Goal: Navigation & Orientation: Find specific page/section

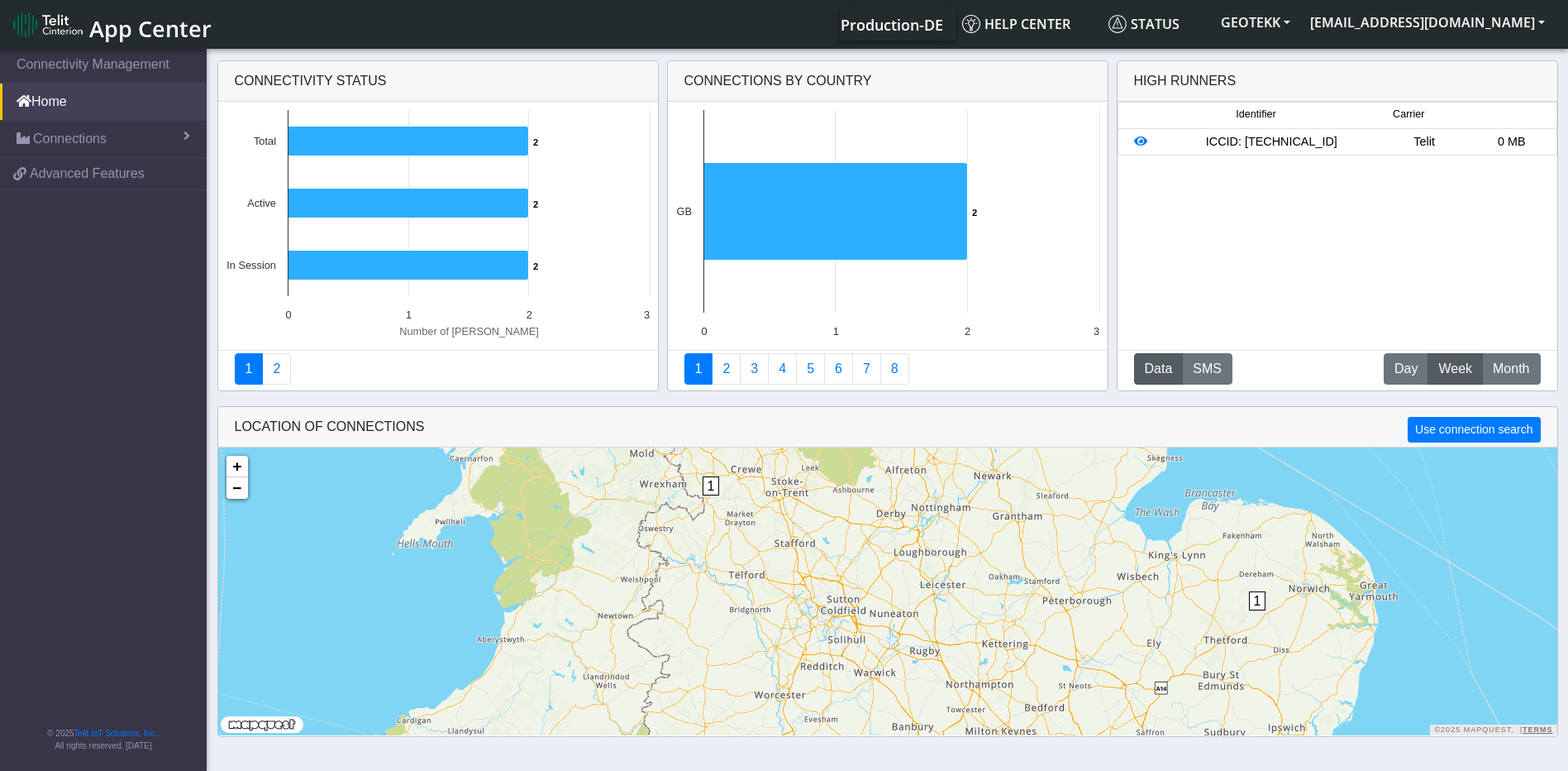
click at [1261, 601] on span "1" at bounding box center [1258, 600] width 17 height 19
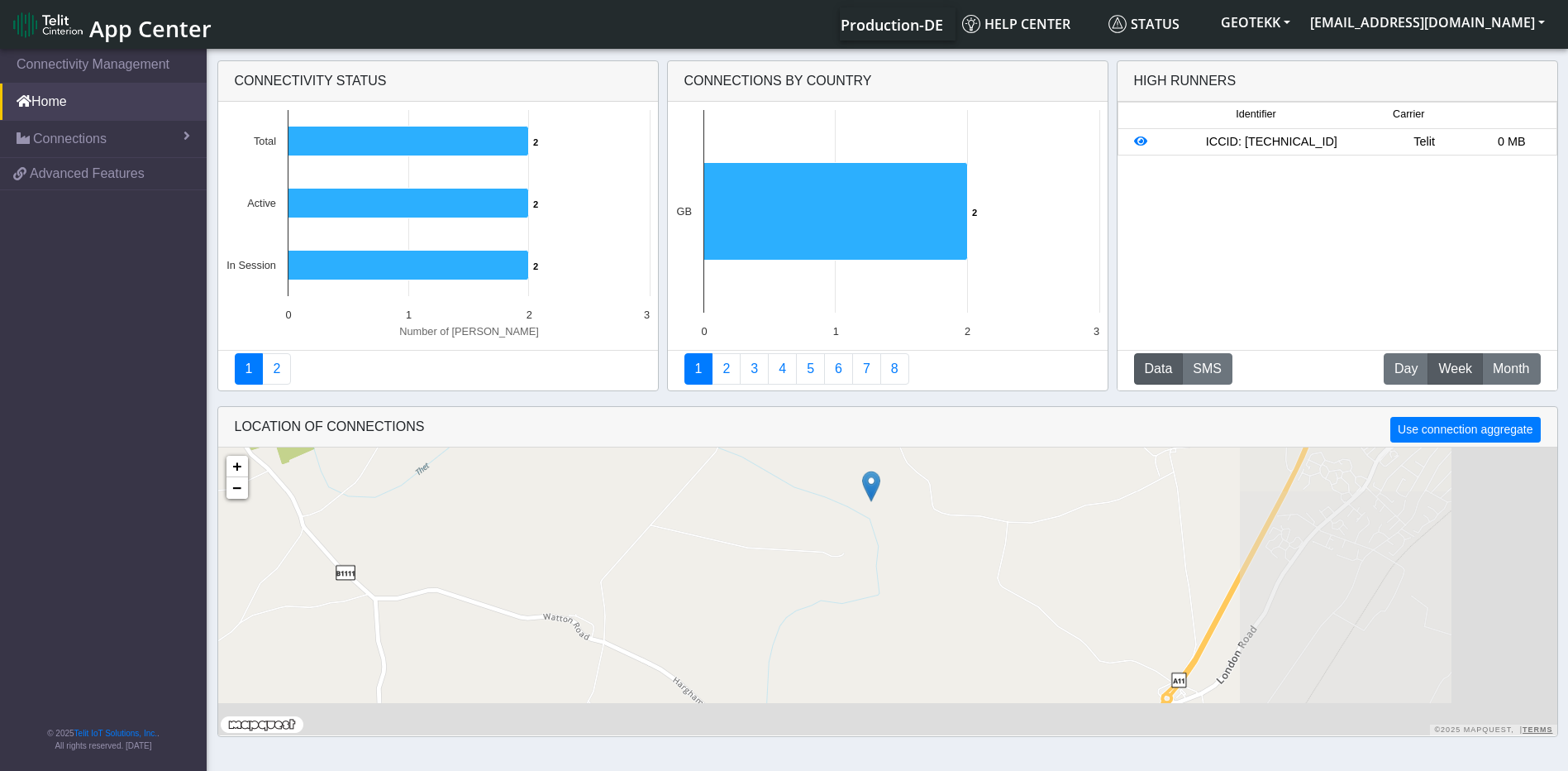
drag, startPoint x: 1202, startPoint y: 614, endPoint x: 722, endPoint y: 495, distance: 494.5
click at [722, 495] on div "+ − ©2025 MapQuest, | Terms" at bounding box center [888, 591] width 1340 height 288
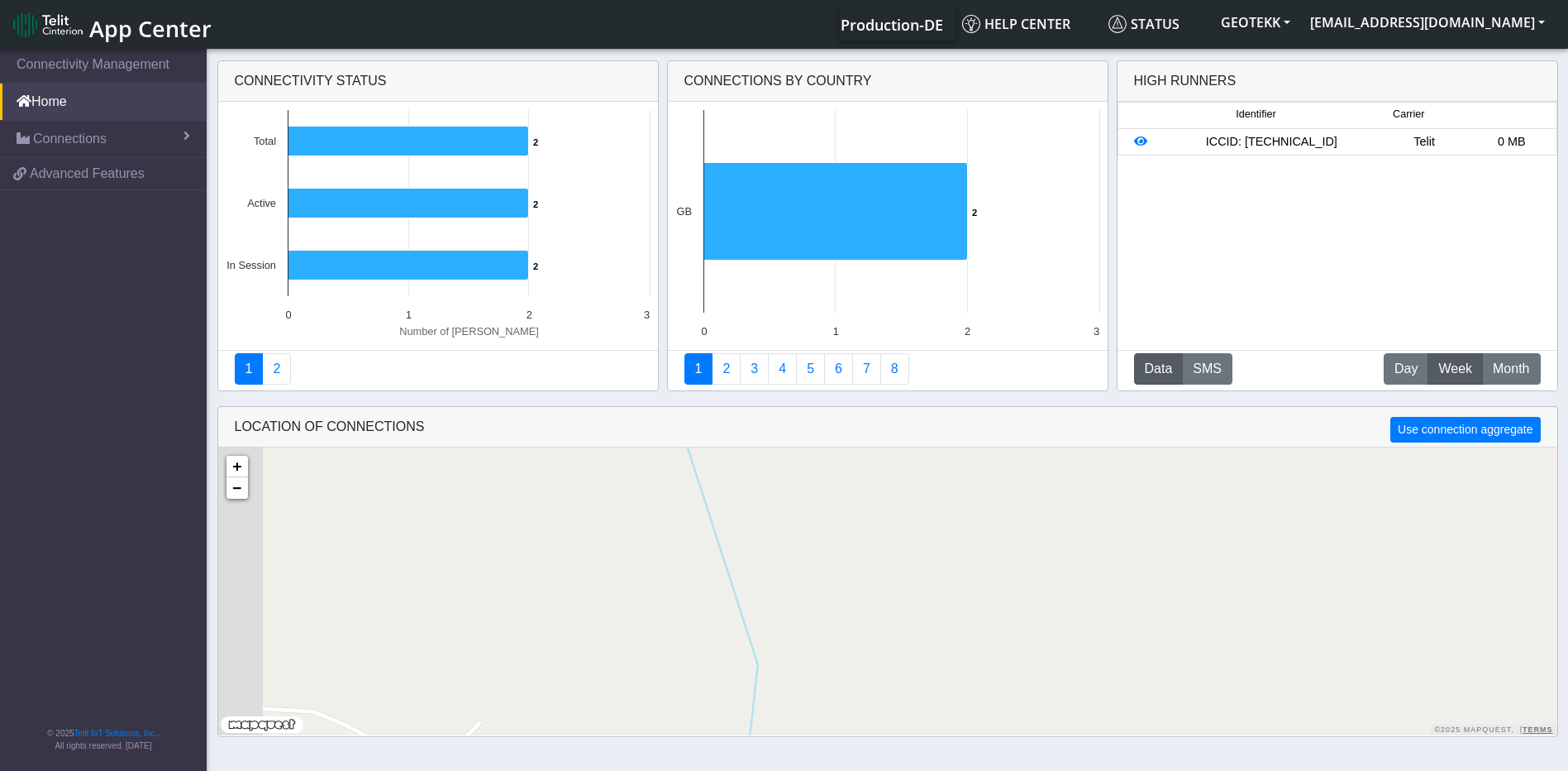
drag, startPoint x: 824, startPoint y: 506, endPoint x: 945, endPoint y: 736, distance: 259.9
click at [945, 736] on div "LOCATION OF CONNECTIONS Use connection aggregate Loading... + − ©2025 MapQuest,…" at bounding box center [889, 575] width 1342 height 339
drag, startPoint x: 833, startPoint y: 542, endPoint x: 934, endPoint y: 737, distance: 219.6
click at [934, 737] on div "LOCATION OF CONNECTIONS Use connection aggregate Loading... + − ©2025 MapQuest,…" at bounding box center [889, 575] width 1342 height 339
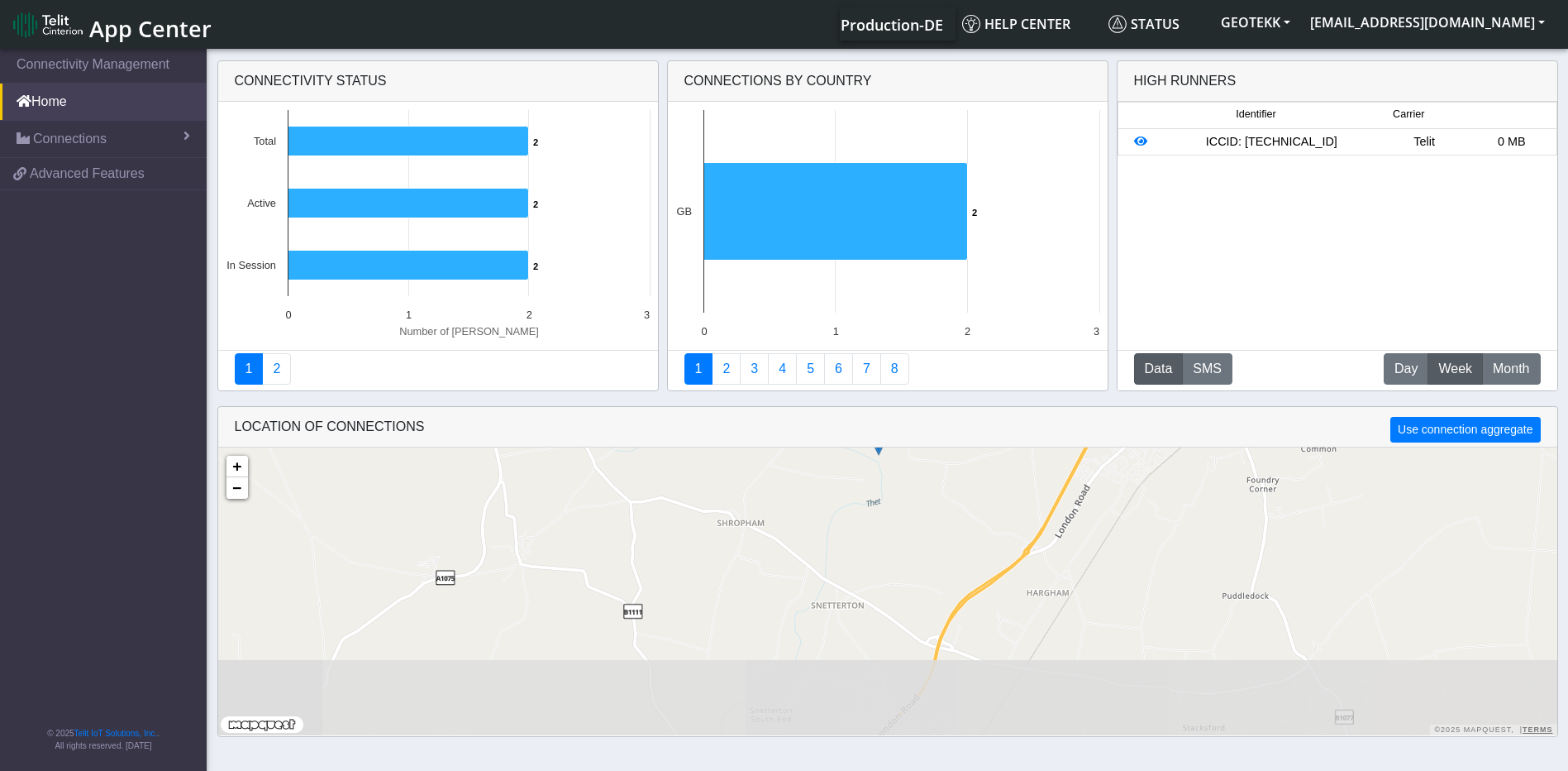
drag, startPoint x: 937, startPoint y: 667, endPoint x: 914, endPoint y: 505, distance: 163.6
click at [914, 505] on div "+ − ©2025 MapQuest, | Terms" at bounding box center [888, 591] width 1340 height 288
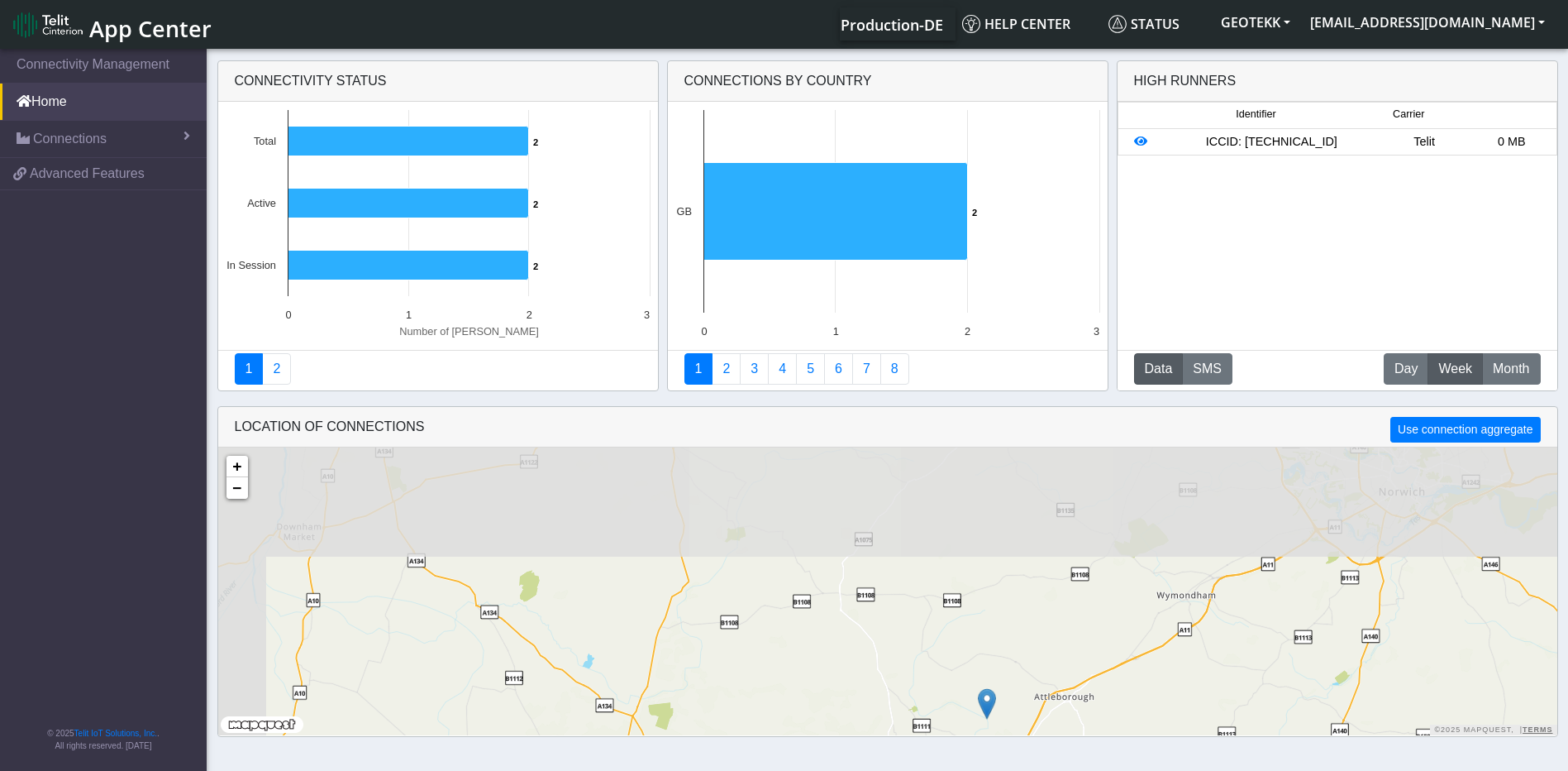
drag, startPoint x: 959, startPoint y: 545, endPoint x: 1044, endPoint y: 761, distance: 232.1
click at [1044, 761] on section "Connectivity Management Home Connections List Map 13330ab534223c2634c0da85e94e0…" at bounding box center [784, 411] width 1568 height 731
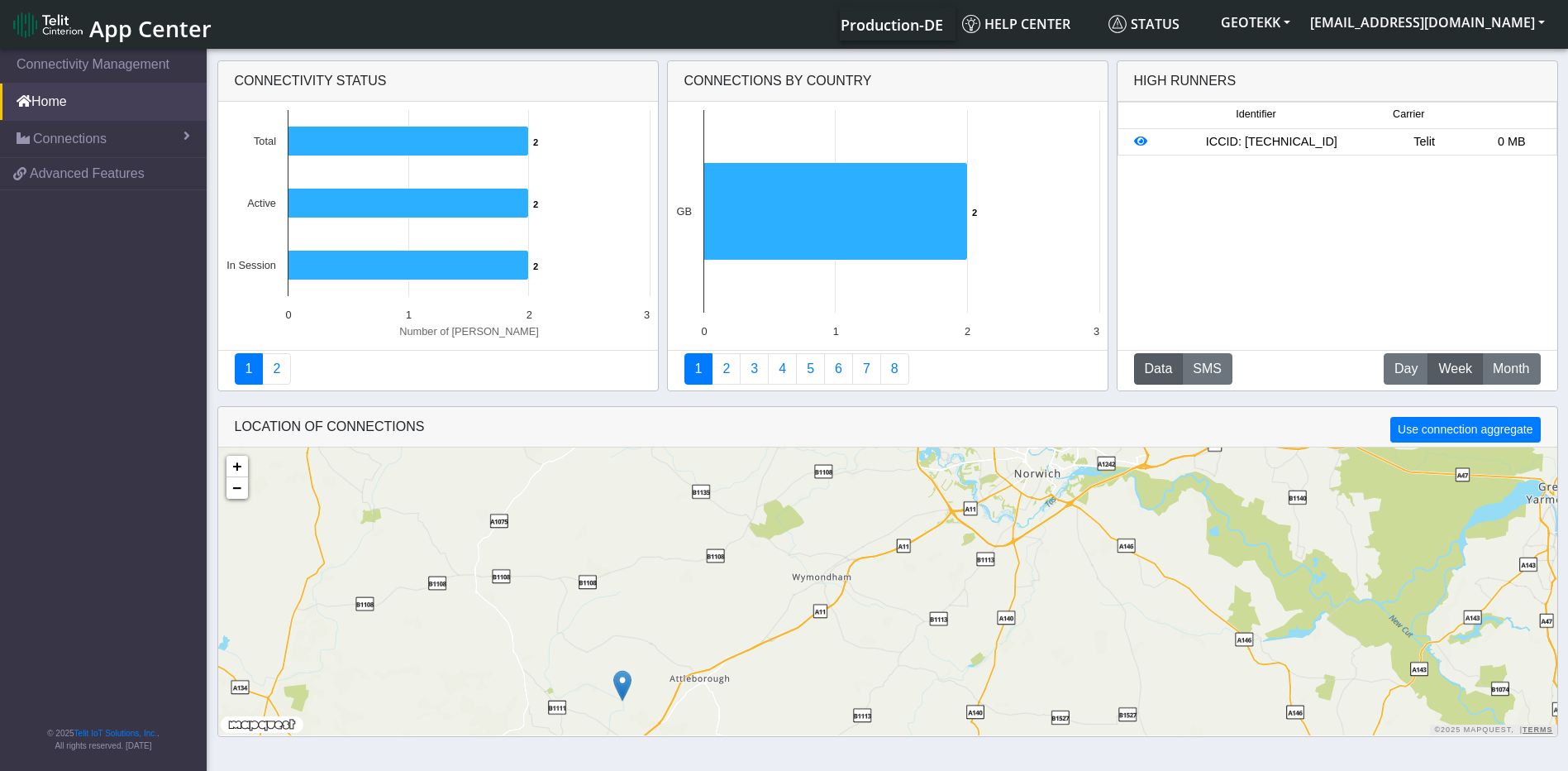
drag, startPoint x: 1209, startPoint y: 603, endPoint x: 836, endPoint y: 585, distance: 373.4
click at [836, 585] on div "+ − ©2025 MapQuest, | Terms" at bounding box center [888, 591] width 1340 height 288
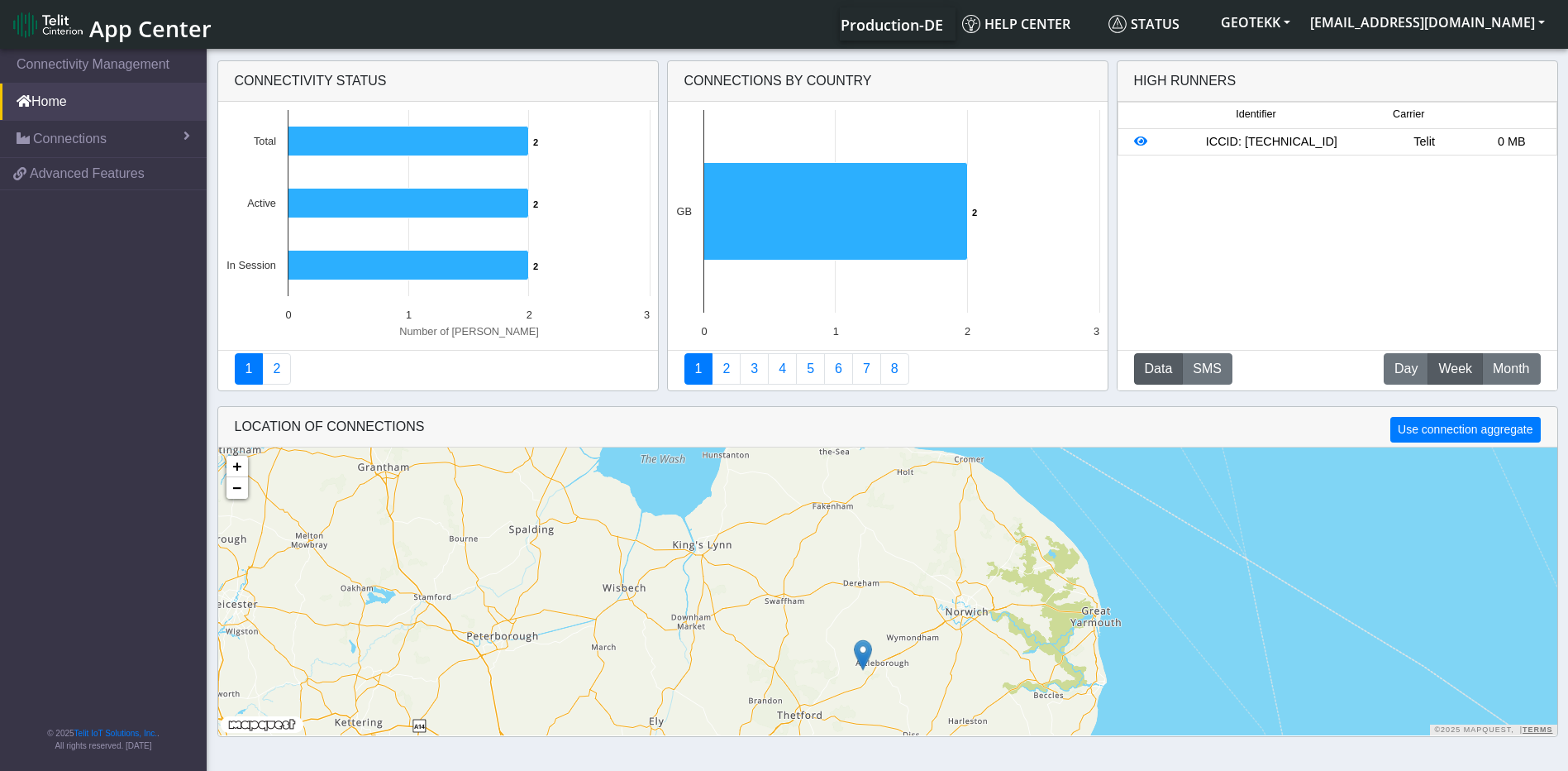
drag, startPoint x: 1131, startPoint y: 585, endPoint x: 980, endPoint y: 651, distance: 164.8
click at [980, 651] on div "+ − ©2025 MapQuest, | Terms" at bounding box center [888, 591] width 1340 height 288
click at [82, 133] on span "Connections" at bounding box center [69, 139] width 73 height 20
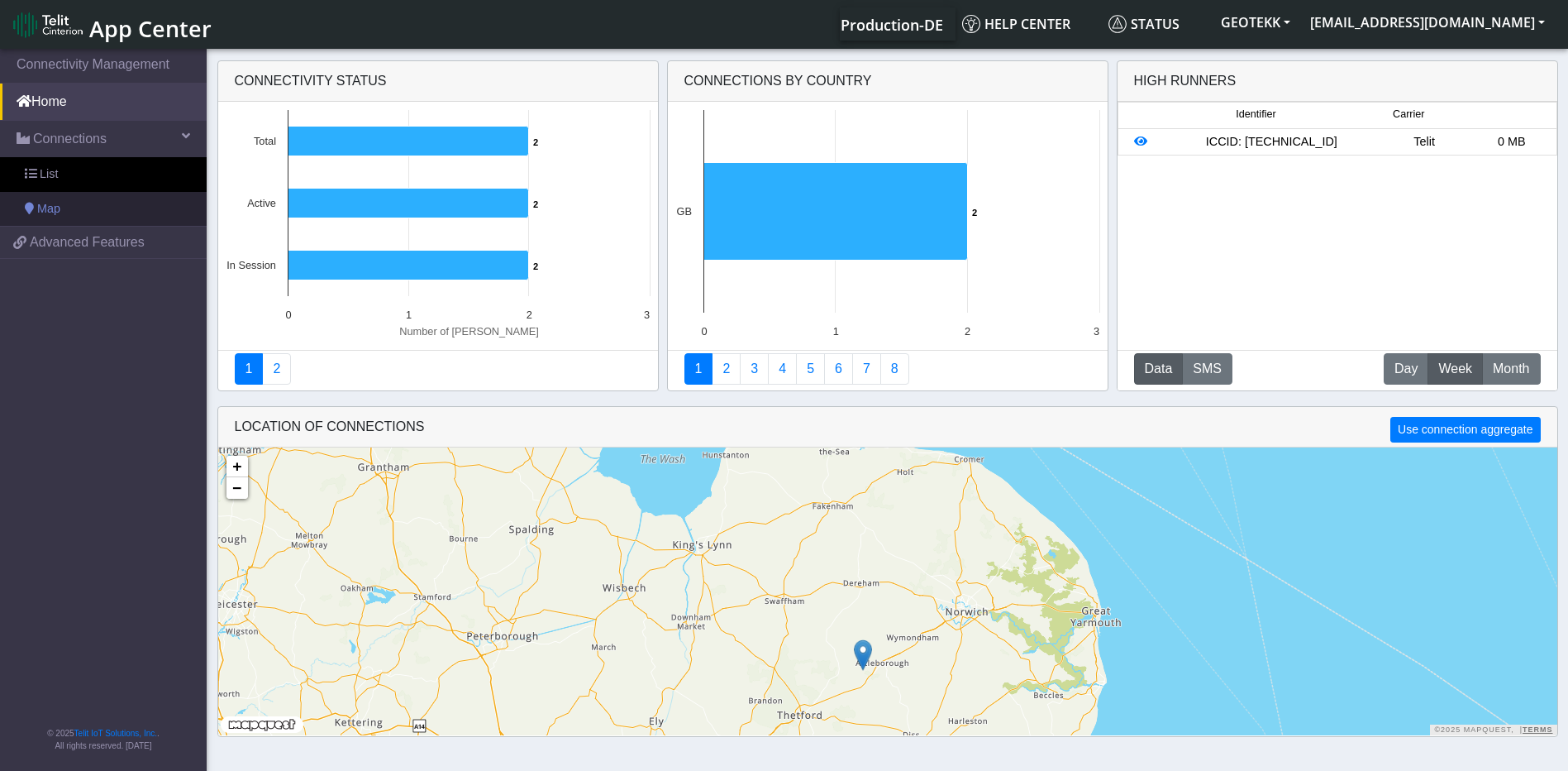
click at [81, 214] on link "Map" at bounding box center [103, 209] width 206 height 35
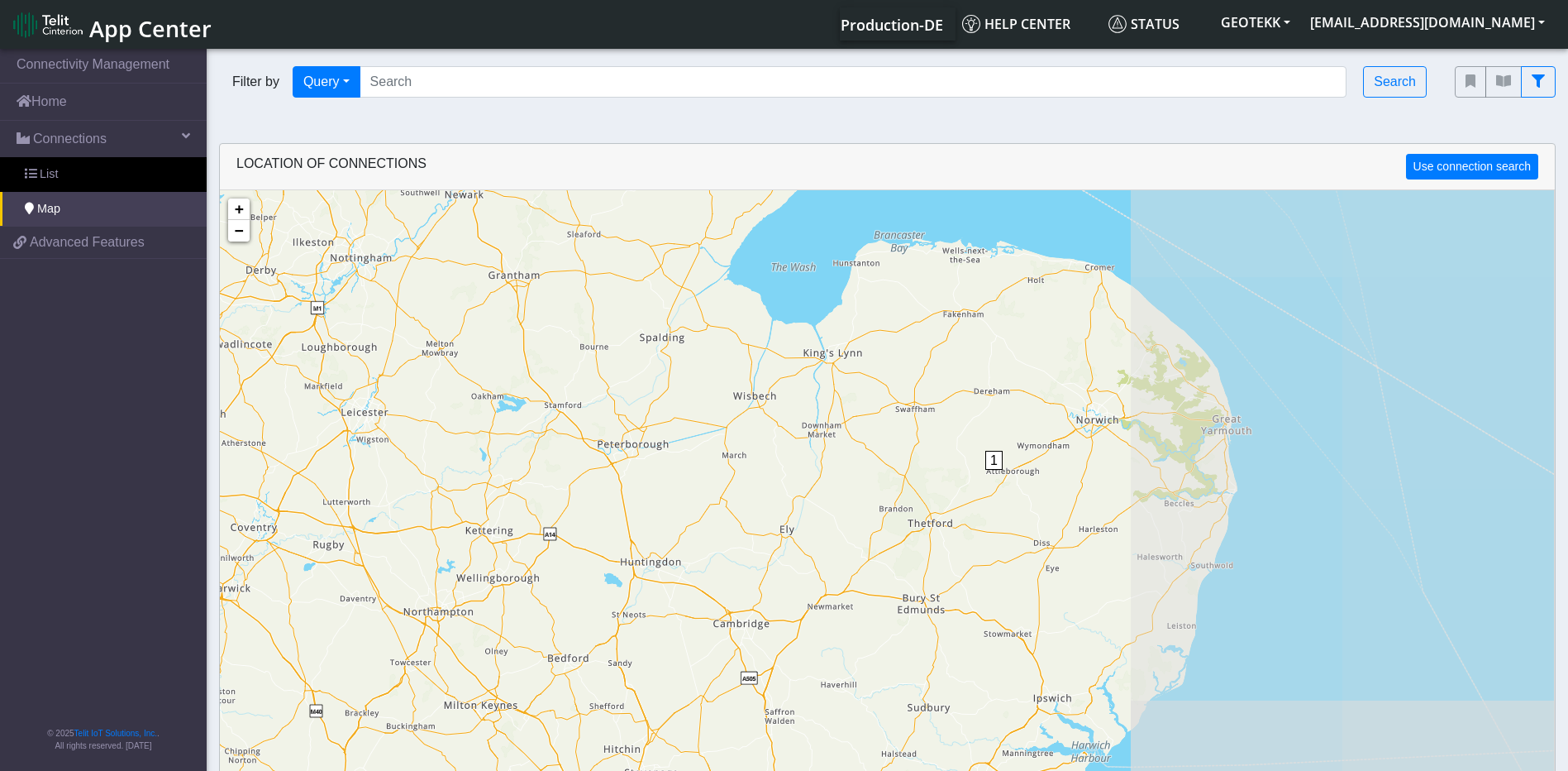
drag, startPoint x: 880, startPoint y: 522, endPoint x: 614, endPoint y: 392, distance: 296.1
click at [614, 392] on div "1 1 + − ©2025 MapQuest, | Terms" at bounding box center [887, 575] width 1335 height 771
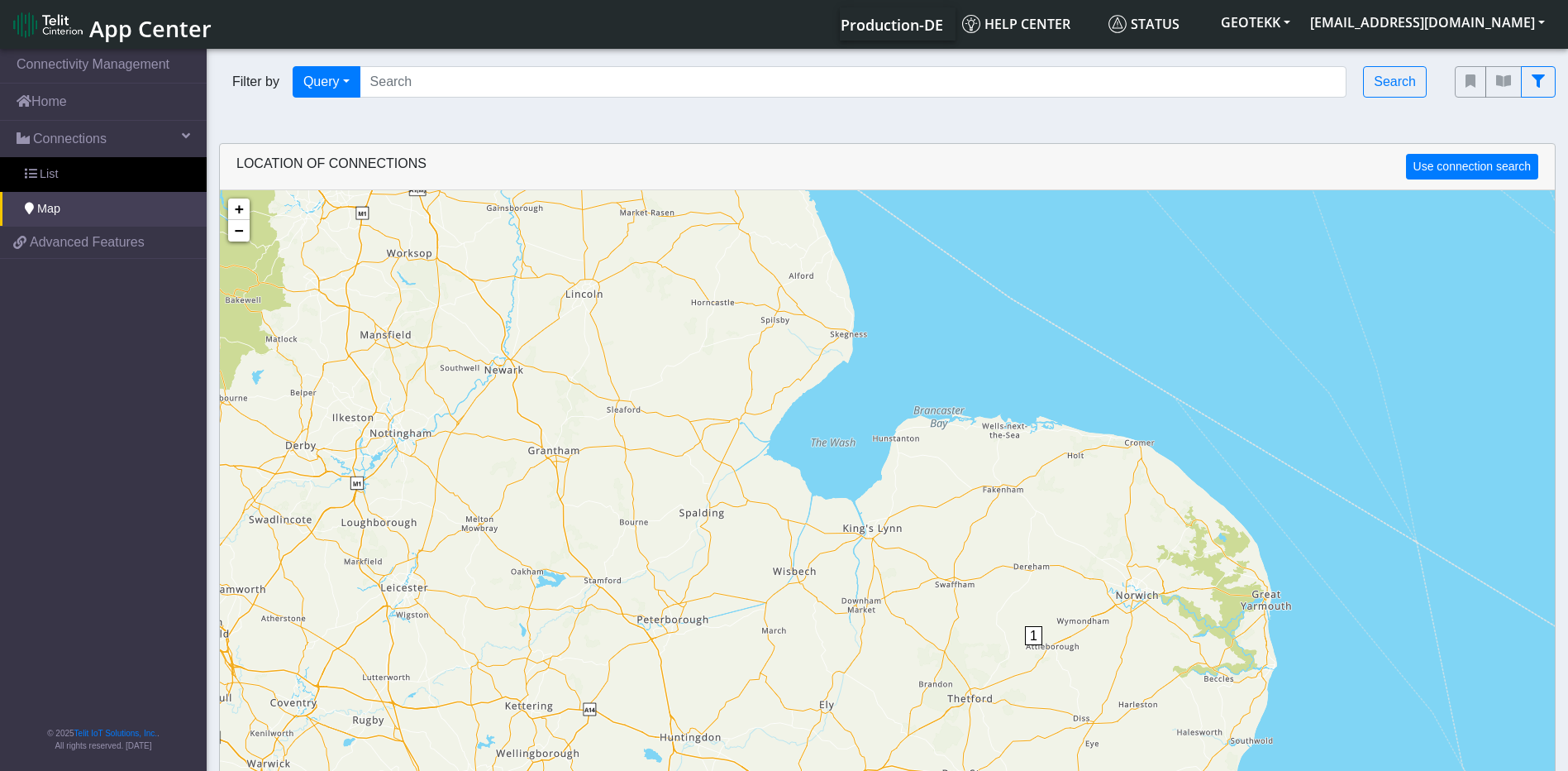
drag, startPoint x: 717, startPoint y: 352, endPoint x: 757, endPoint y: 526, distance: 178.5
click at [757, 526] on div "1 1 + − ©2025 MapQuest, | Terms" at bounding box center [887, 575] width 1335 height 771
click at [99, 136] on span "Connections" at bounding box center [69, 139] width 73 height 20
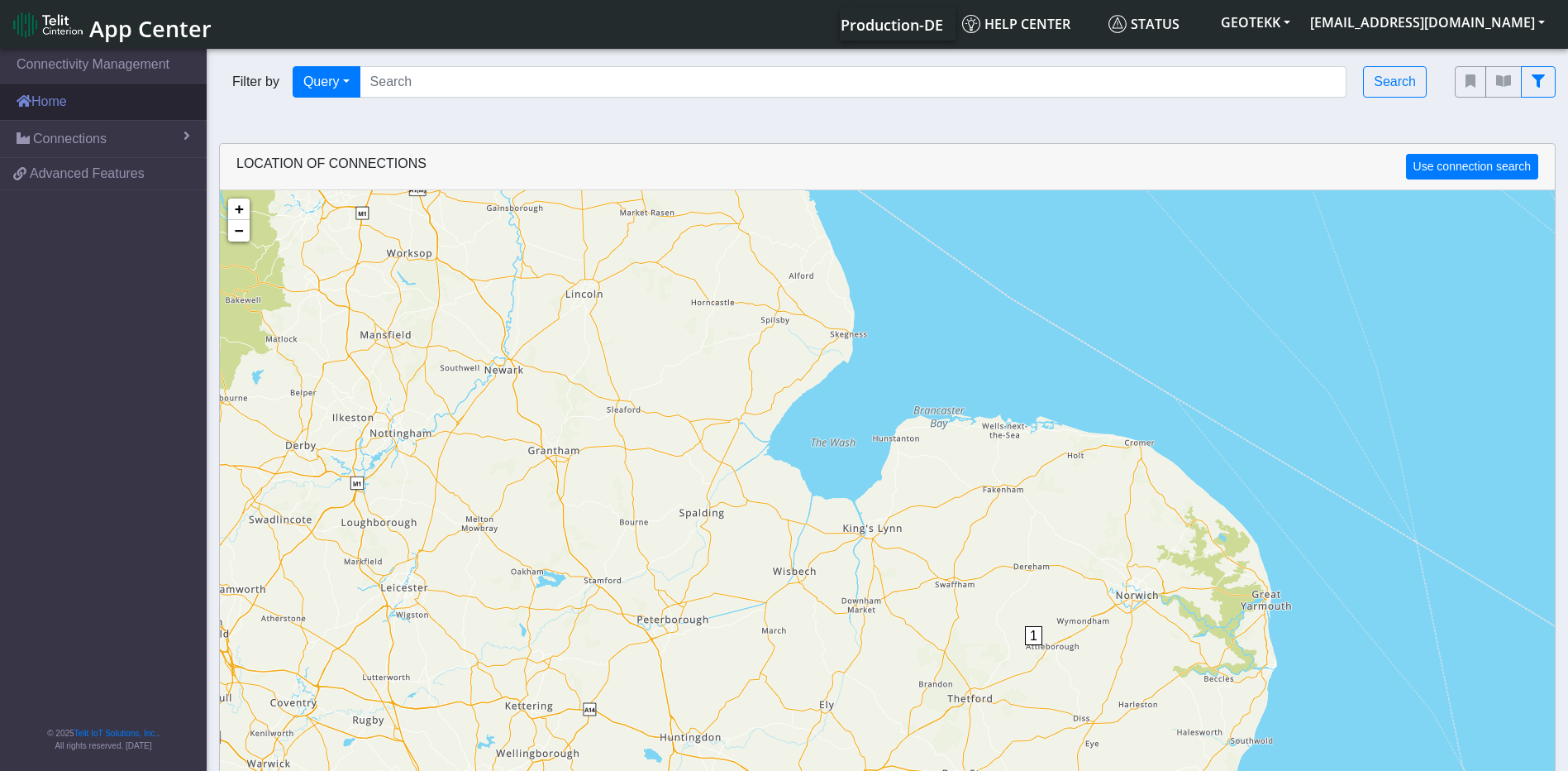
click at [88, 96] on link "Home" at bounding box center [103, 102] width 206 height 37
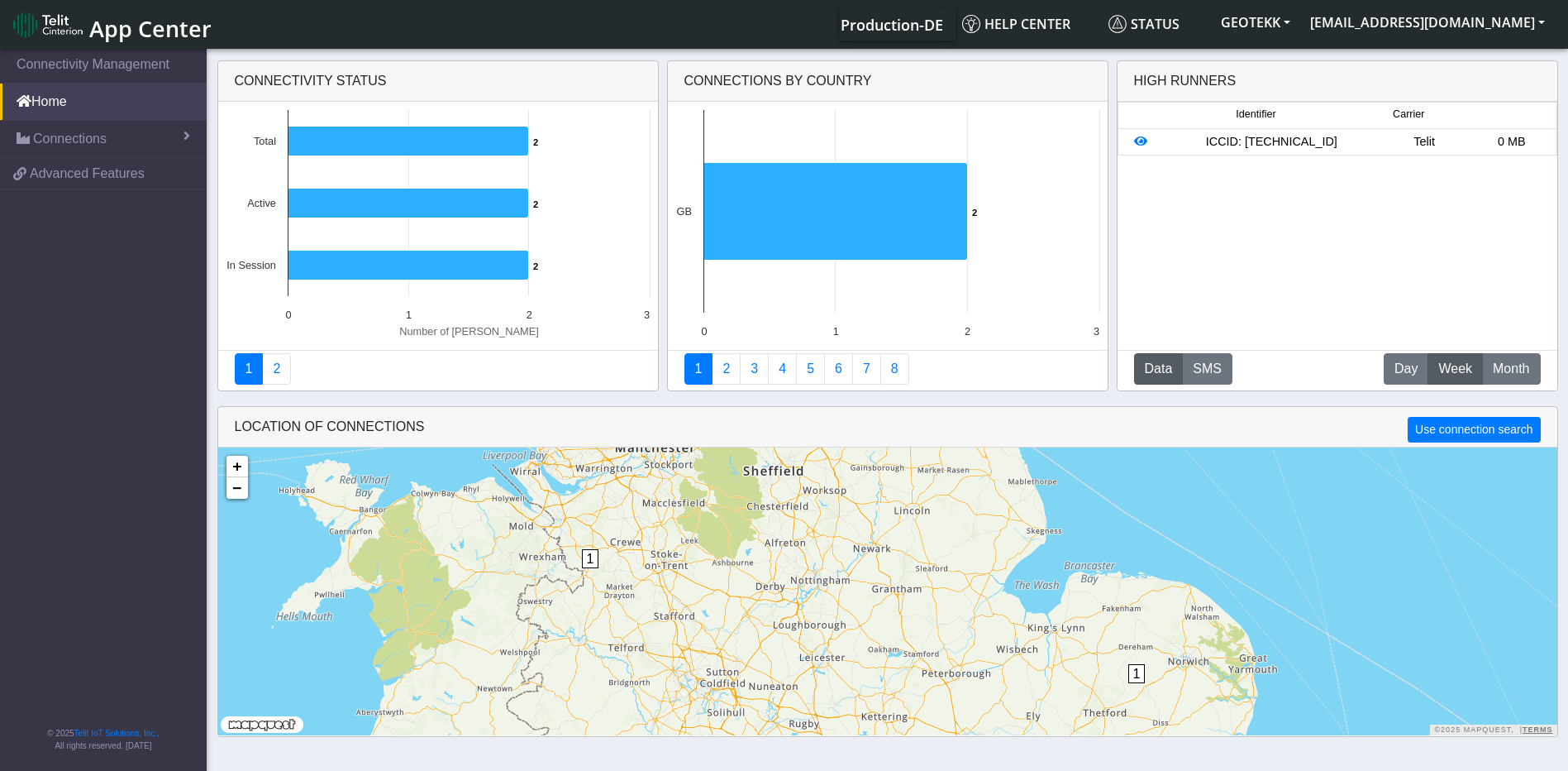
drag, startPoint x: 1155, startPoint y: 572, endPoint x: 987, endPoint y: 678, distance: 198.6
click at [987, 678] on div "1 1 + − ©2025 MapQuest, | Terms" at bounding box center [888, 591] width 1340 height 288
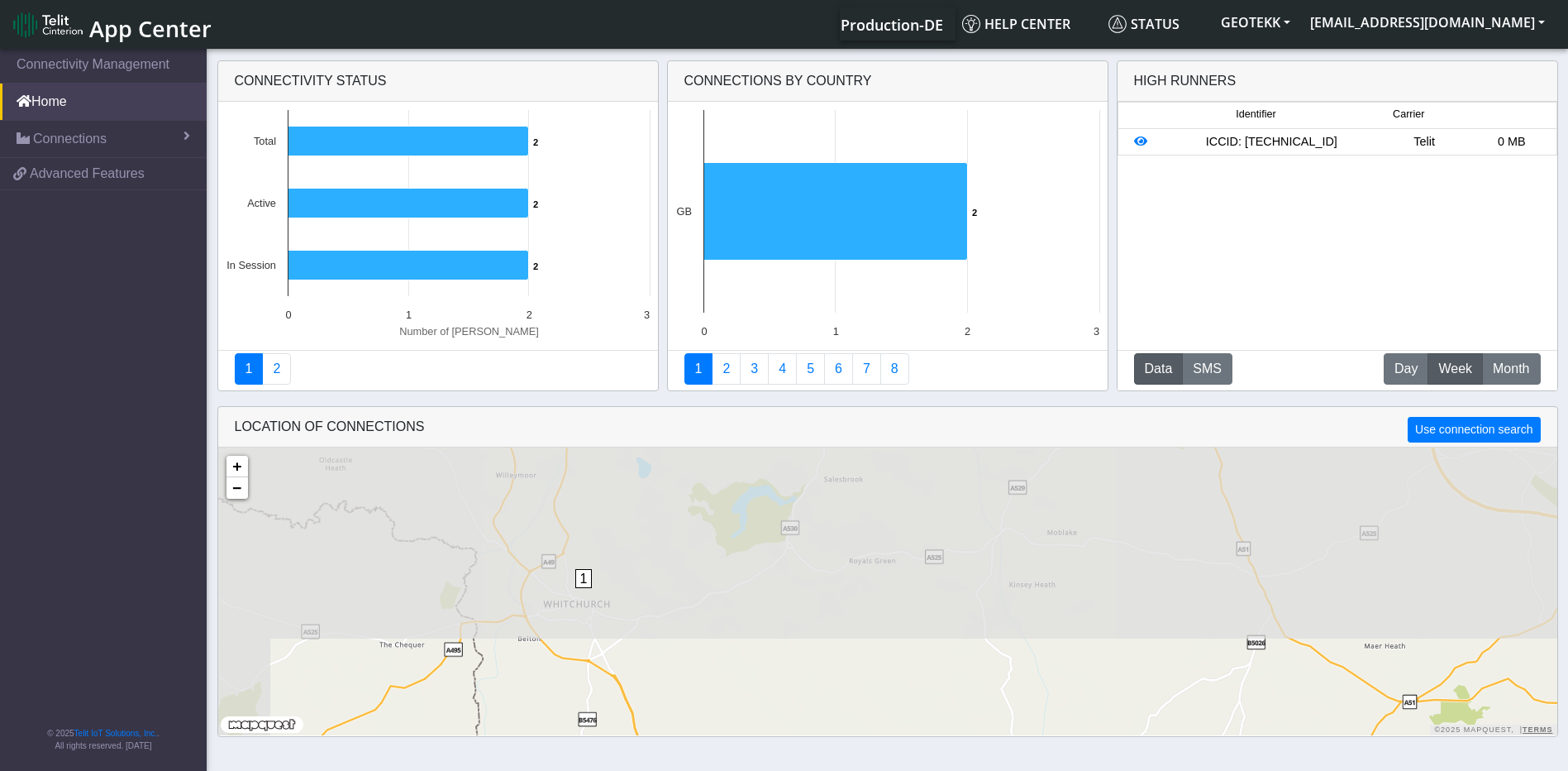
drag, startPoint x: 525, startPoint y: 503, endPoint x: 598, endPoint y: 714, distance: 223.3
click at [598, 746] on section "Connectivity Management Home Connections List Map 13330ab534223c2634c0da85e94e0…" at bounding box center [784, 411] width 1568 height 731
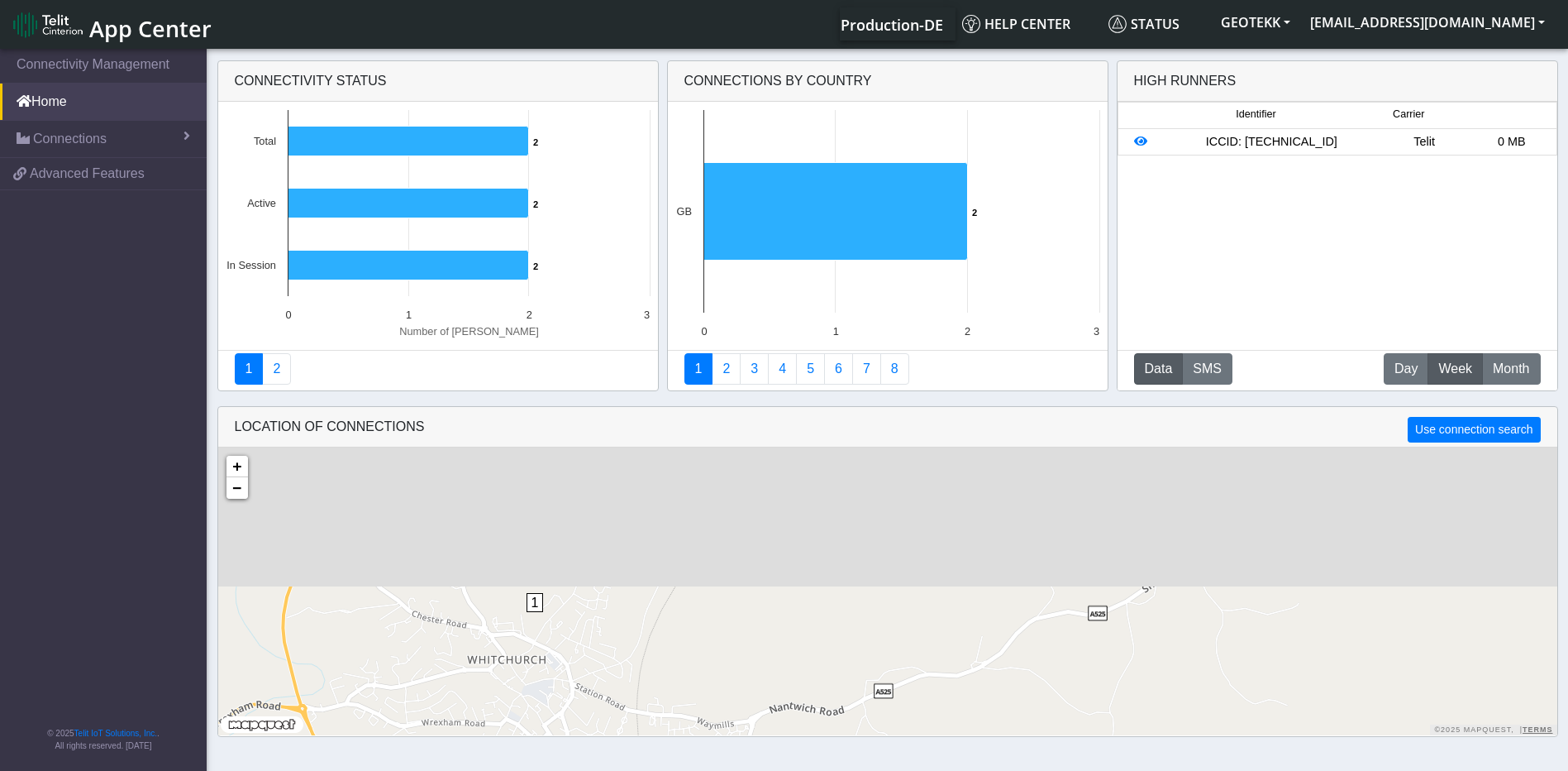
drag, startPoint x: 579, startPoint y: 547, endPoint x: 550, endPoint y: 738, distance: 193.2
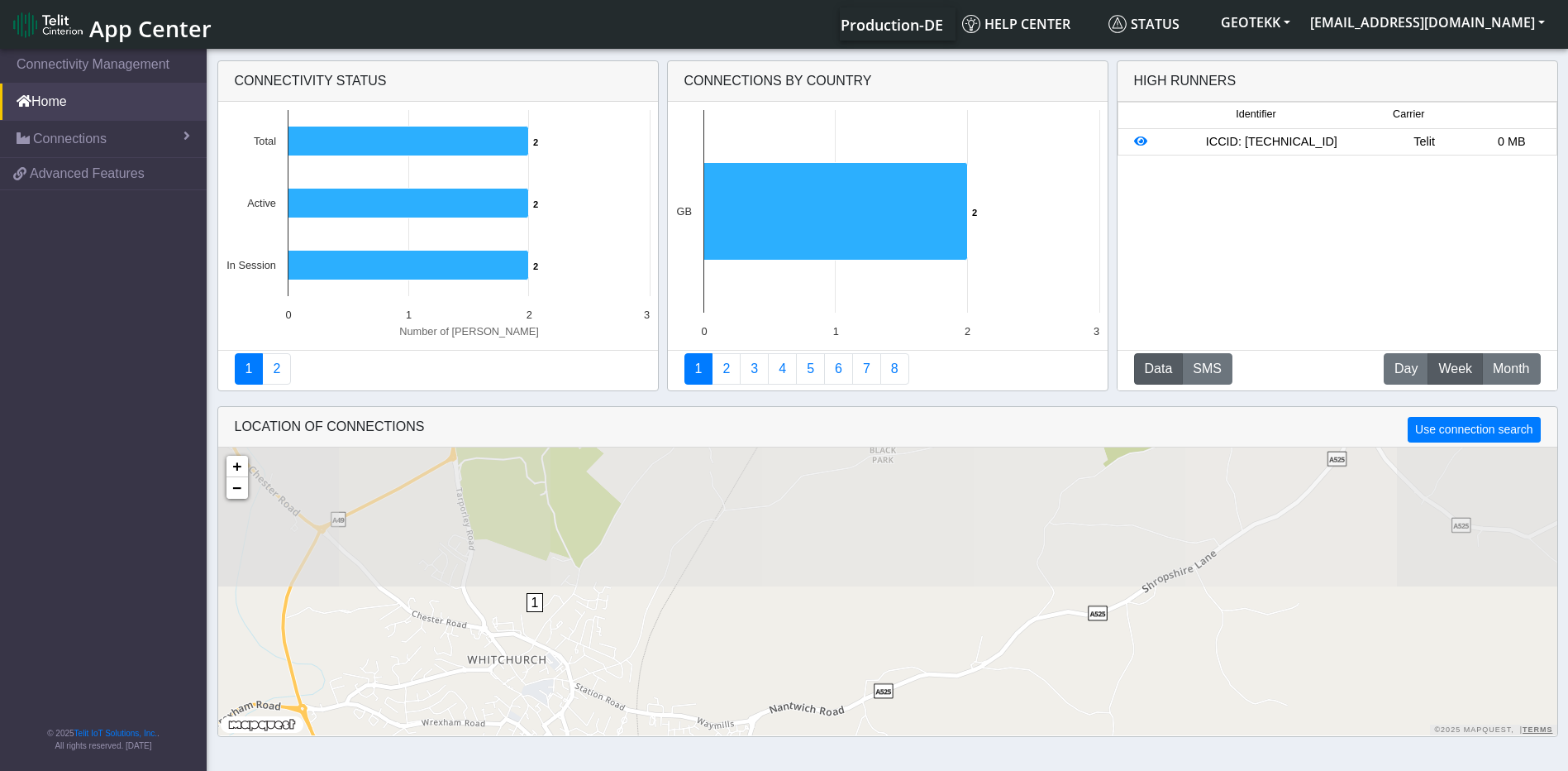
click at [550, 738] on div "LOCATION OF CONNECTIONS Use connection search Loading... 1 + − ©2025 MapQuest, …" at bounding box center [889, 575] width 1342 height 339
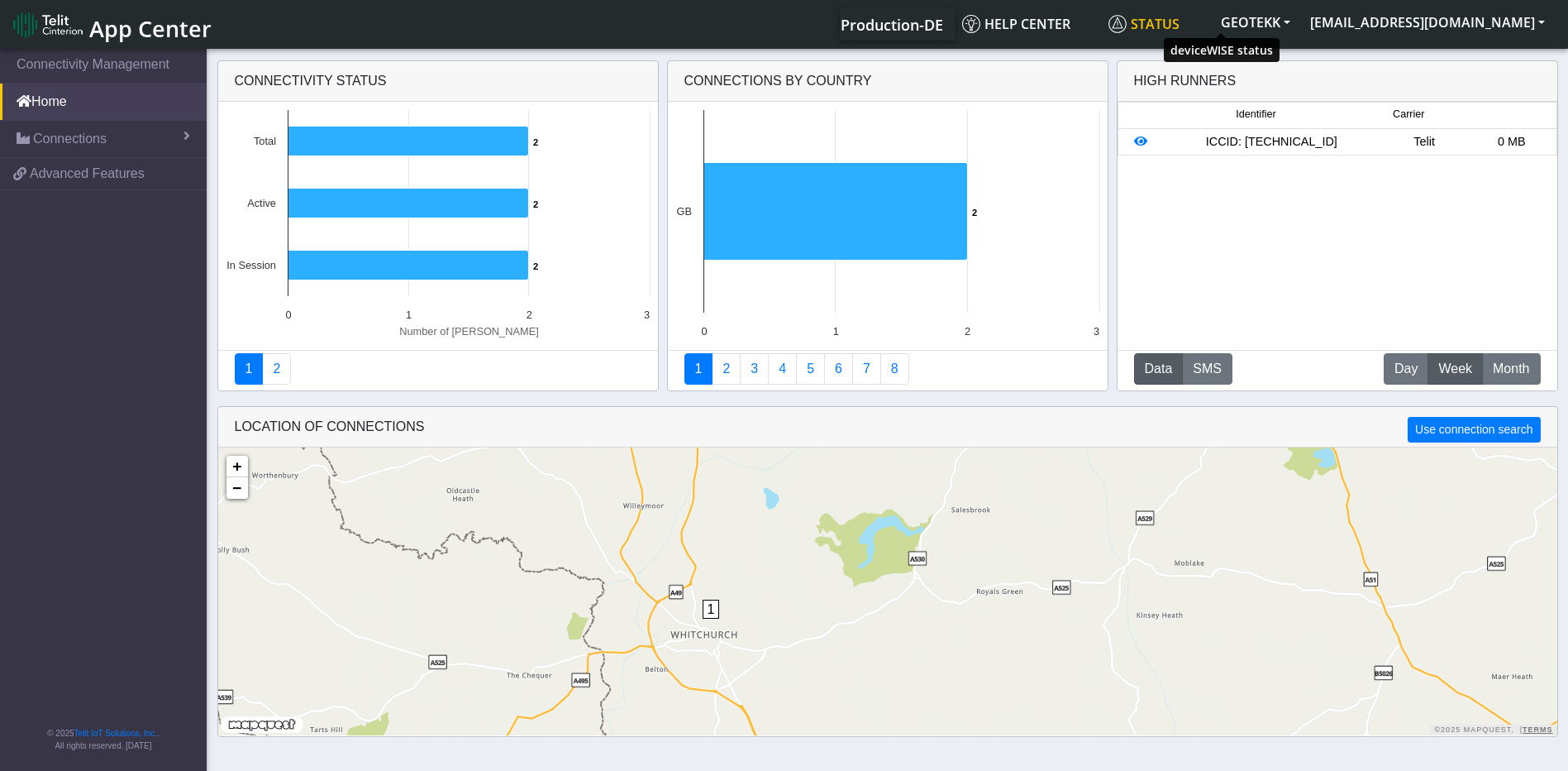
click at [1180, 25] on span "Status" at bounding box center [1144, 23] width 71 height 18
